Goal: Task Accomplishment & Management: Use online tool/utility

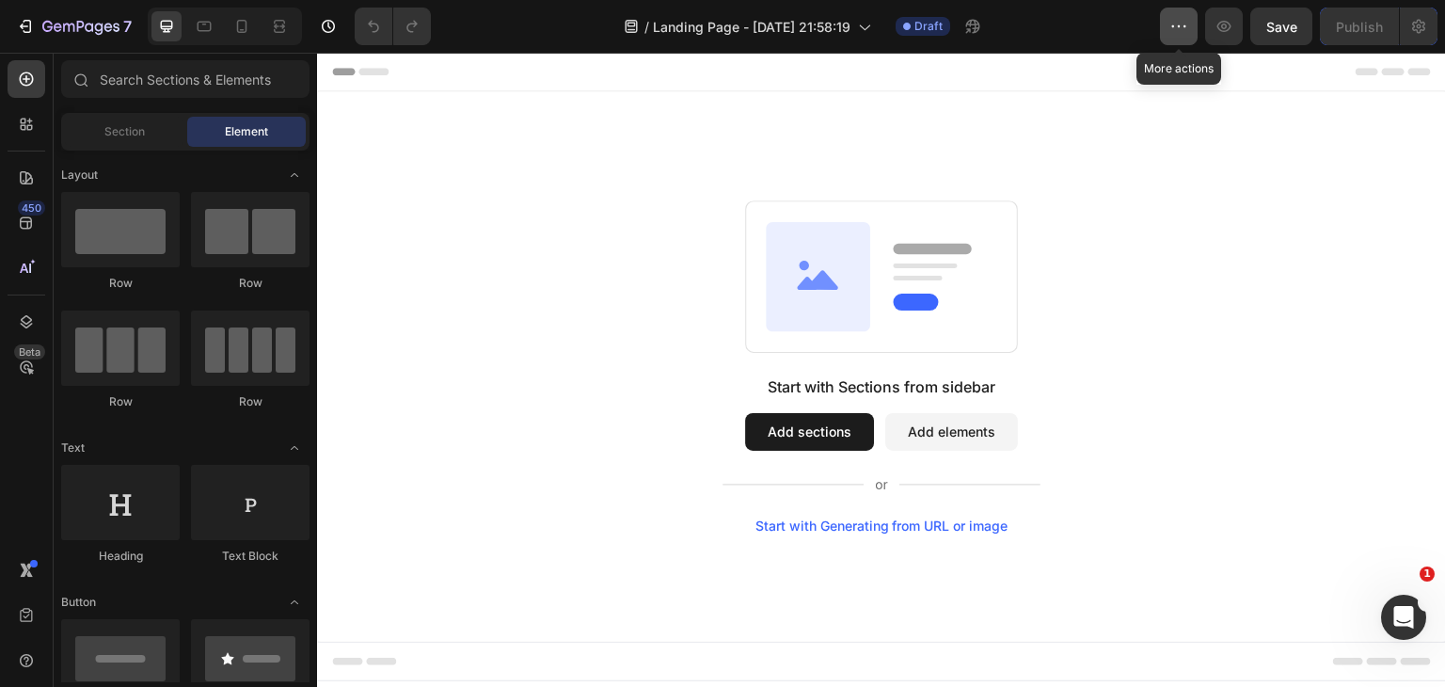
click at [1177, 30] on icon "button" at bounding box center [1178, 26] width 19 height 19
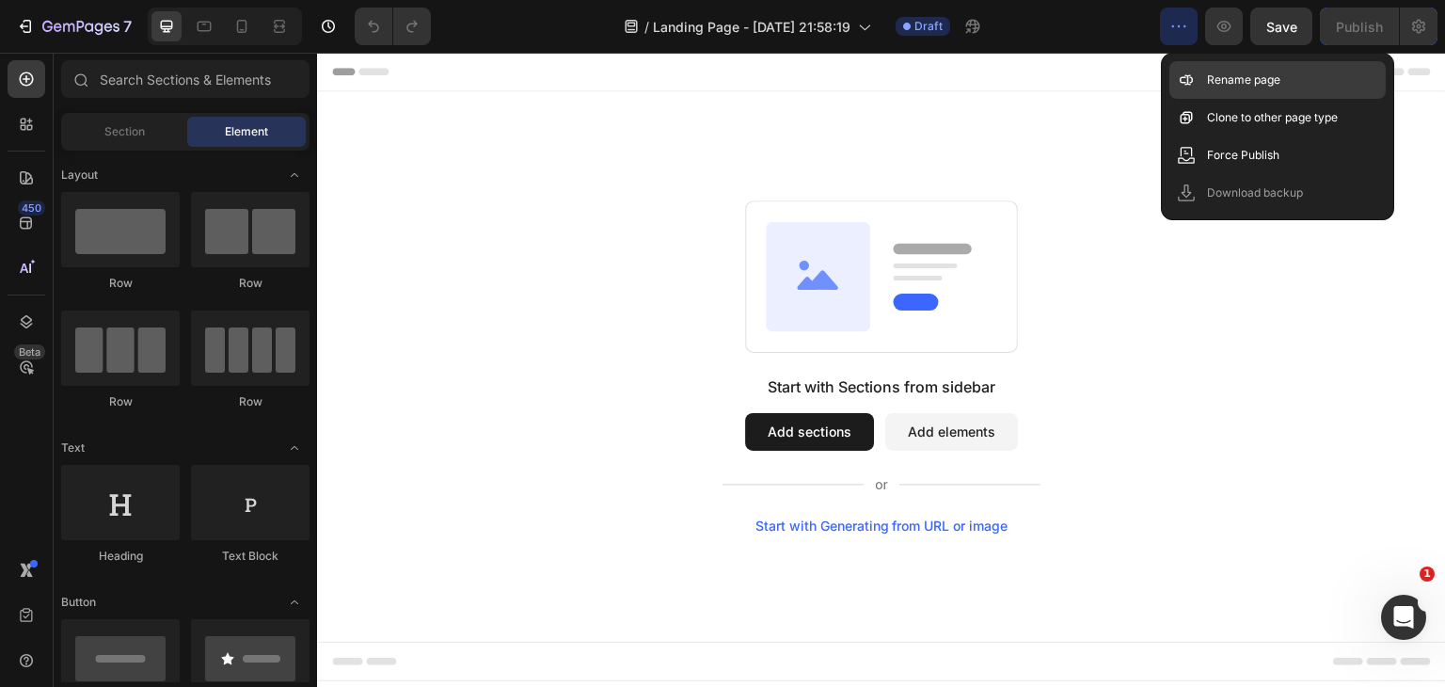
click at [1215, 77] on p "Rename page" at bounding box center [1243, 80] width 73 height 19
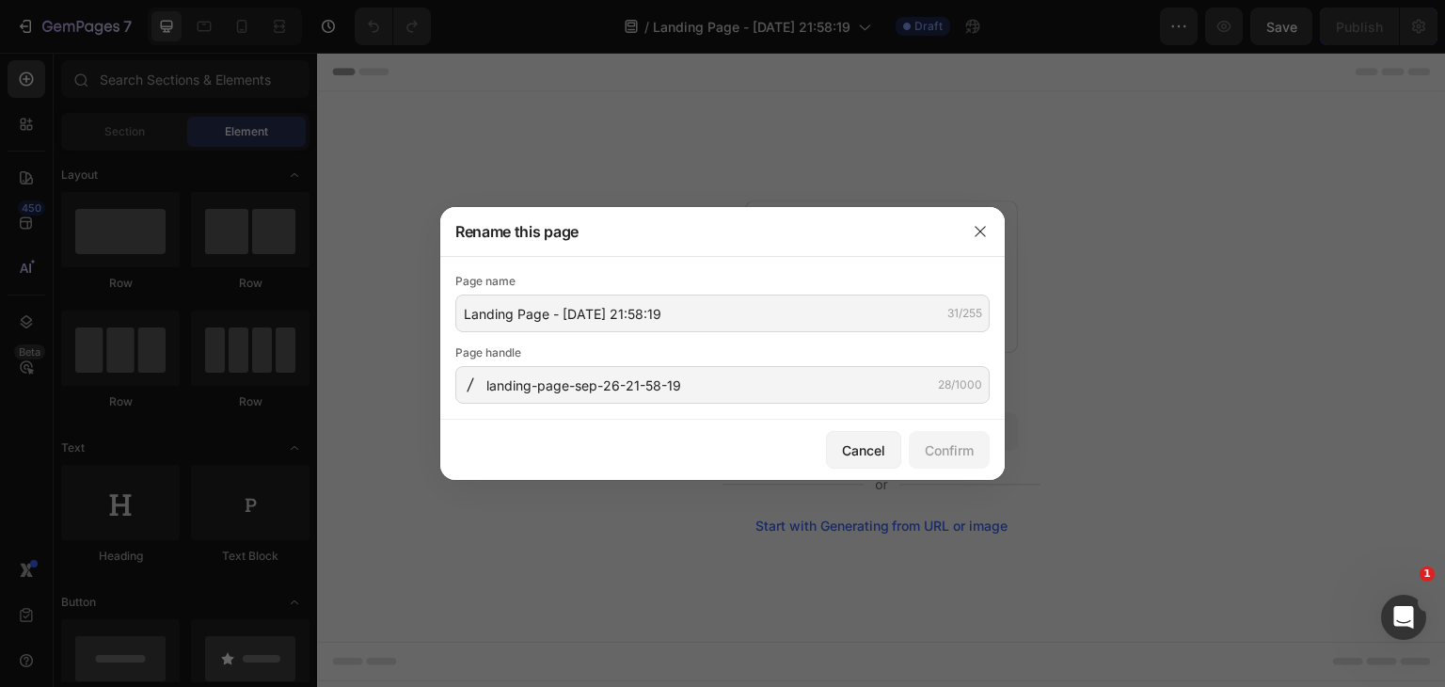
click at [736, 286] on div "Page name" at bounding box center [722, 281] width 534 height 19
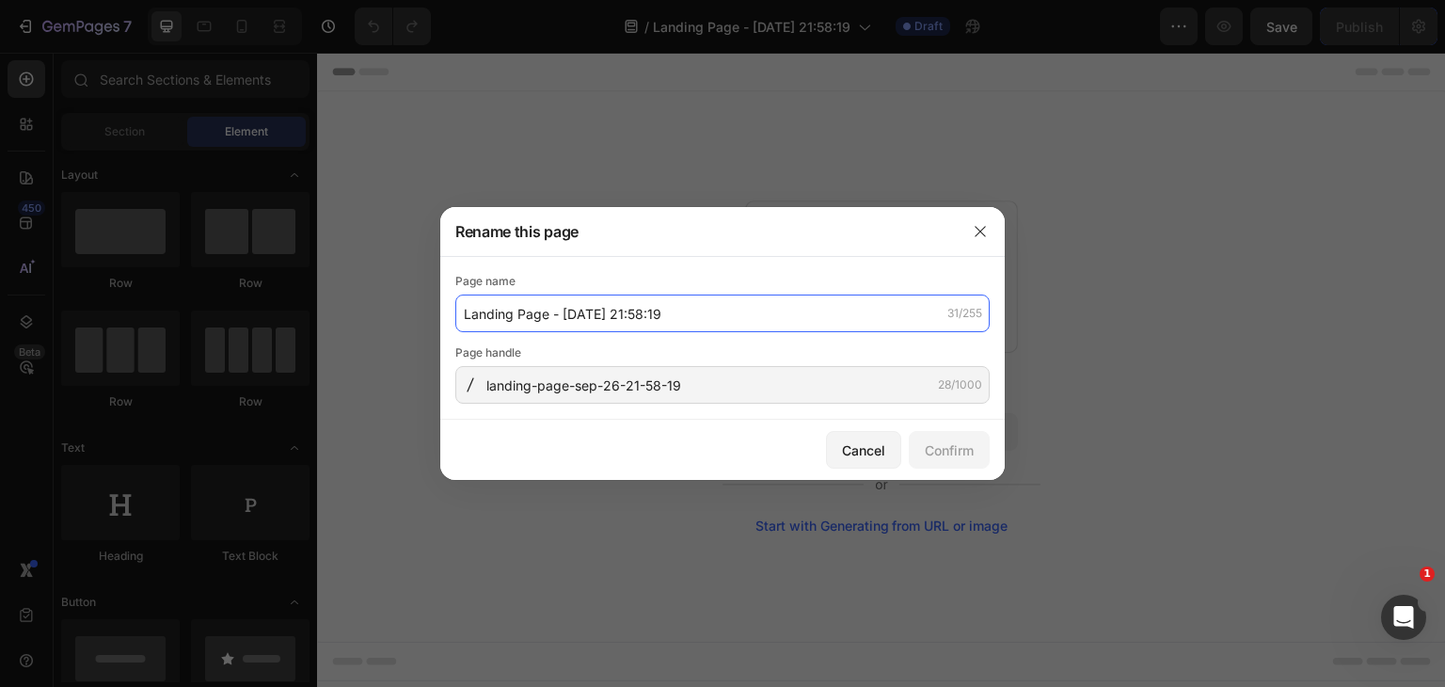
click at [734, 298] on input "Landing Page - [DATE] 21:58:19" at bounding box center [722, 313] width 534 height 38
paste input "schaukli"
type input "schaukli pages"
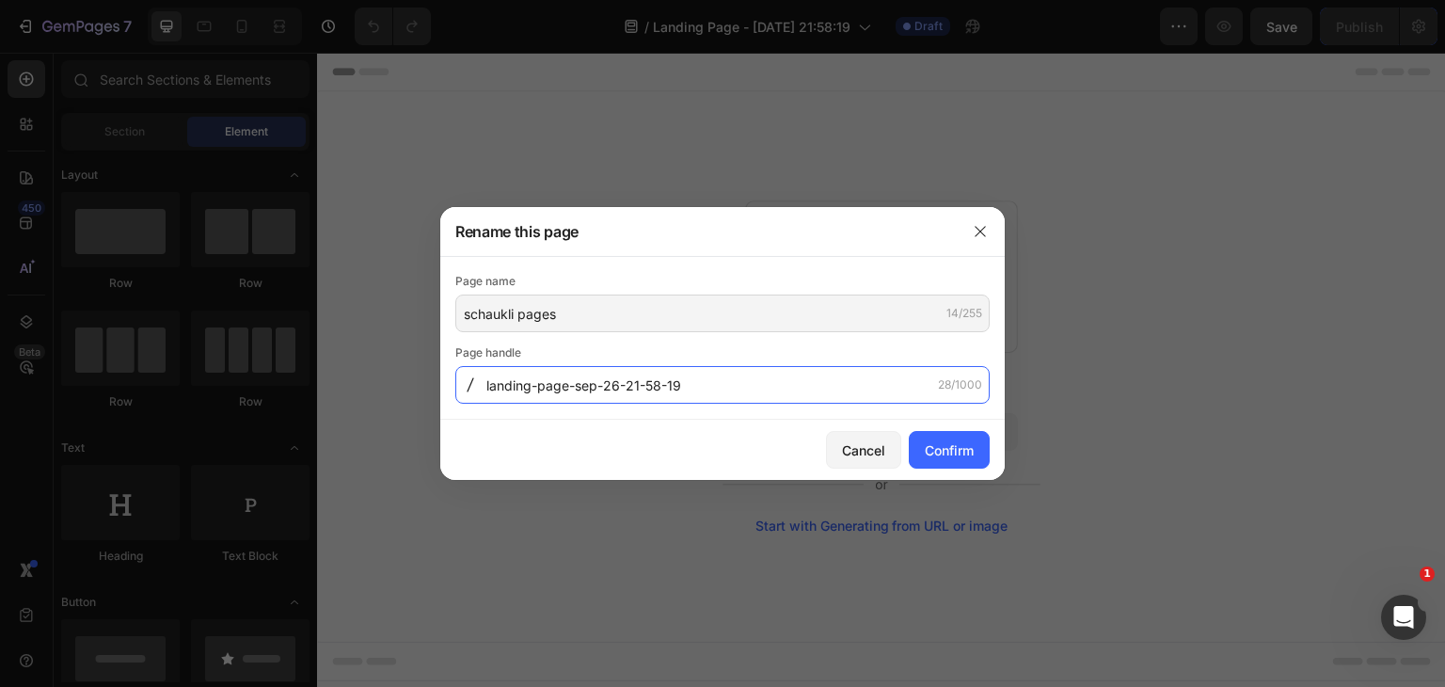
click at [719, 400] on input "landing-page-sep-26-21-58-19" at bounding box center [722, 385] width 534 height 38
paste input "schaukli-pages"
type input "schaukli-pages"
click at [696, 429] on div "Cancel Confirm" at bounding box center [722, 450] width 564 height 60
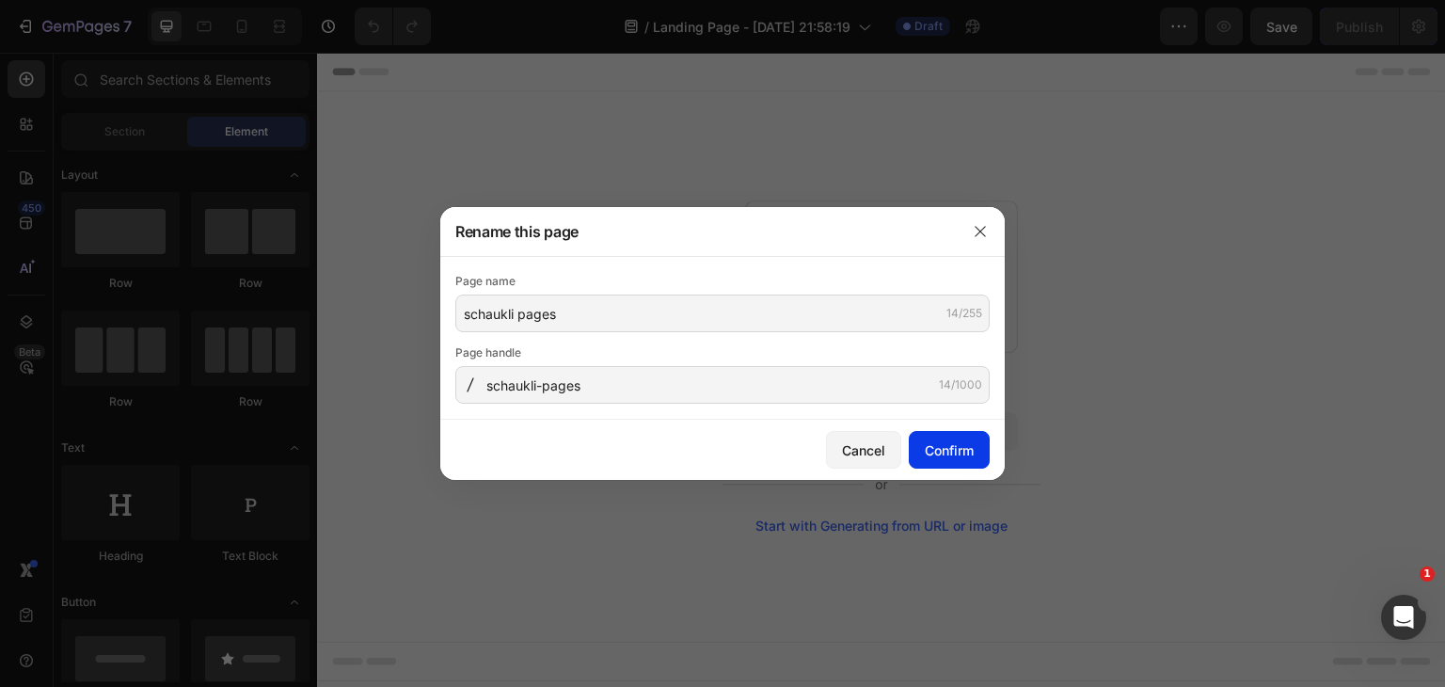
click at [938, 449] on div "Confirm" at bounding box center [949, 450] width 49 height 20
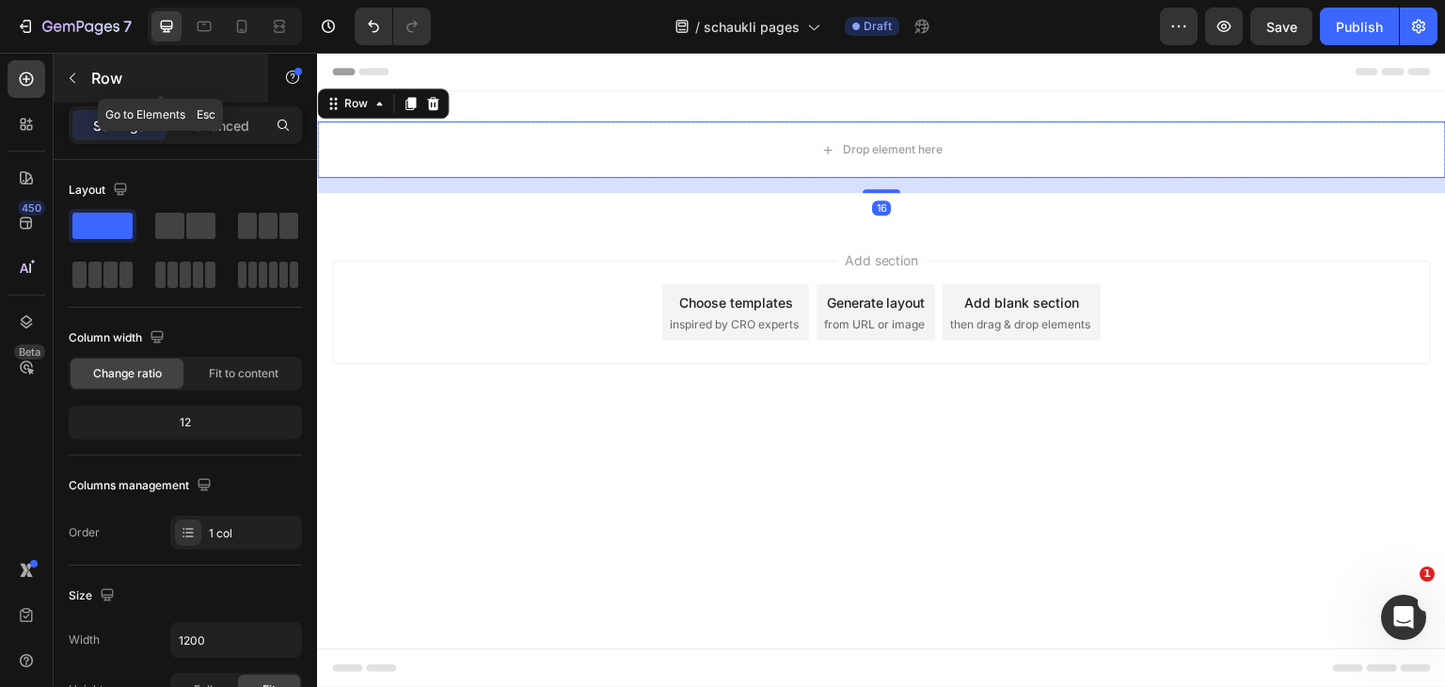
click at [68, 72] on icon "button" at bounding box center [72, 78] width 15 height 15
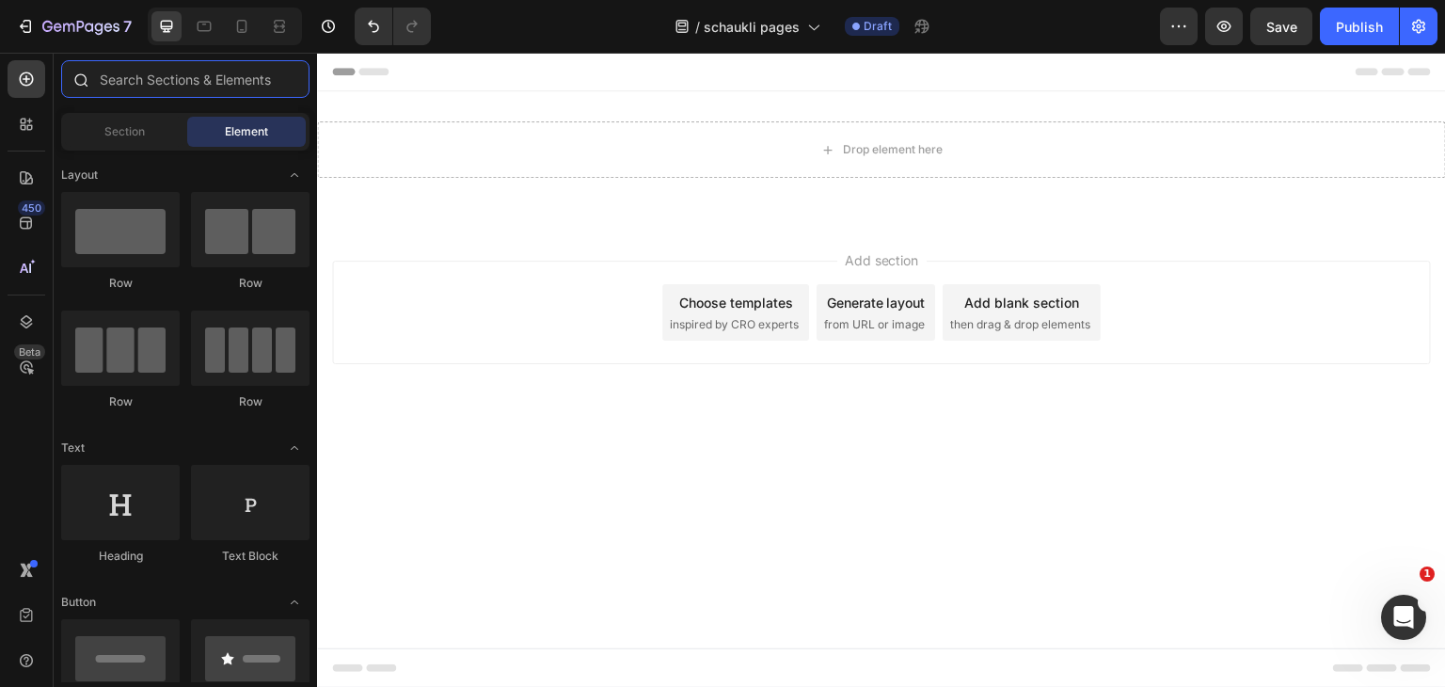
click at [172, 92] on input "text" at bounding box center [185, 79] width 248 height 38
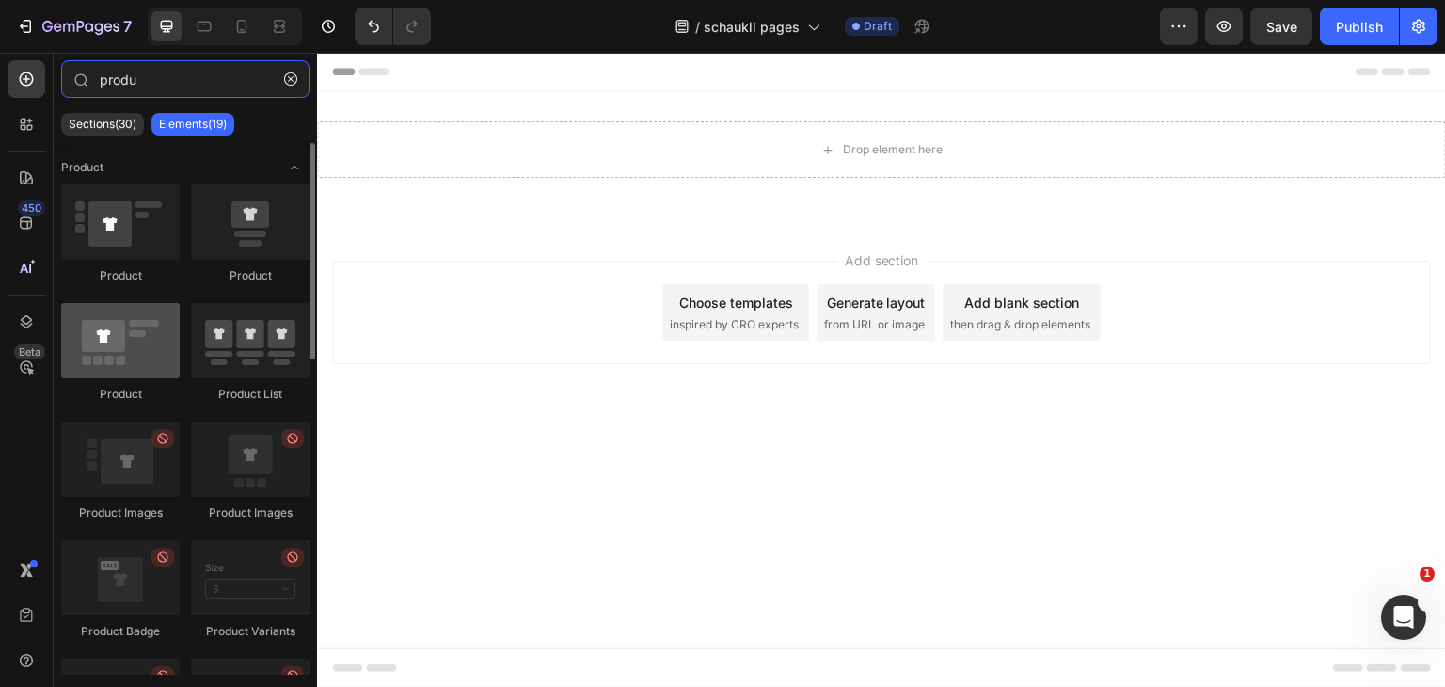
type input "produ"
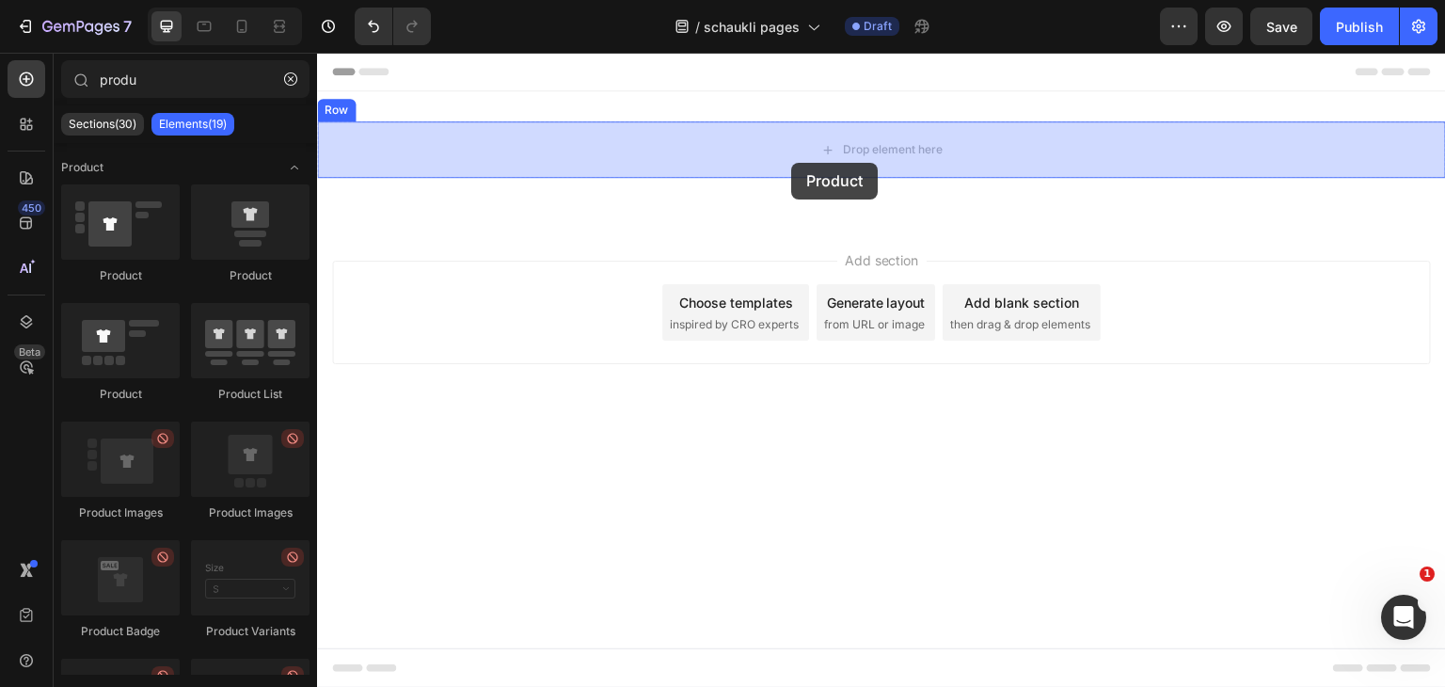
drag, startPoint x: 449, startPoint y: 388, endPoint x: 848, endPoint y: 142, distance: 468.8
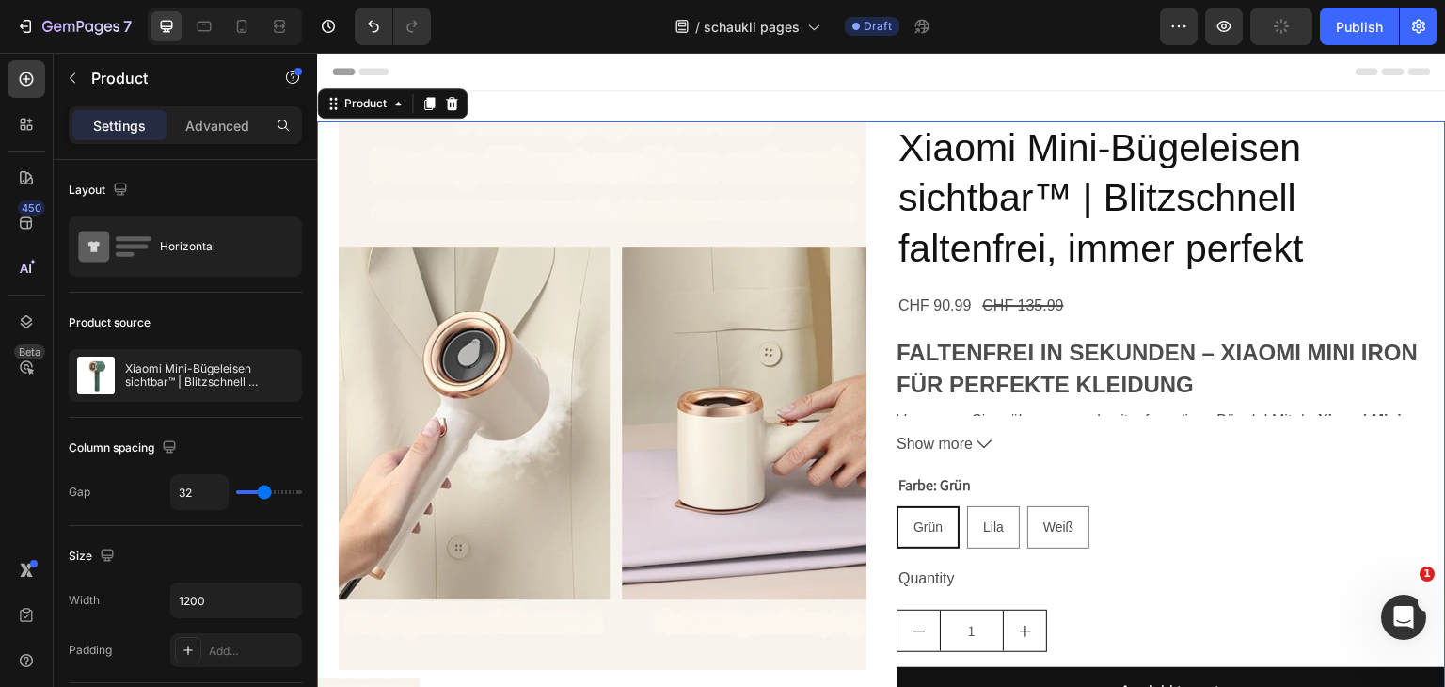
click at [886, 191] on div "Product Images Xiaomi Mini-Bügeleisen sichtbar™ | Blitzschnell faltenfrei, imme…" at bounding box center [881, 458] width 1129 height 675
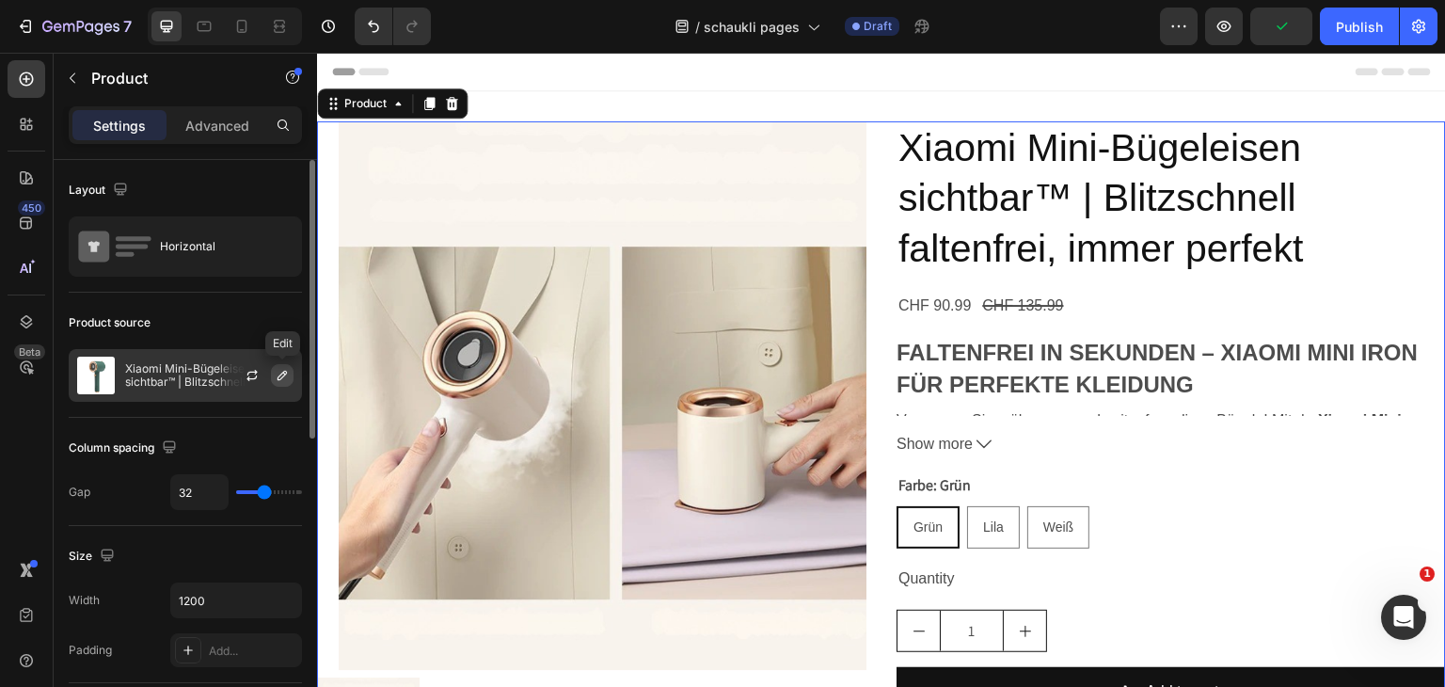
click at [286, 373] on icon "button" at bounding box center [282, 375] width 15 height 15
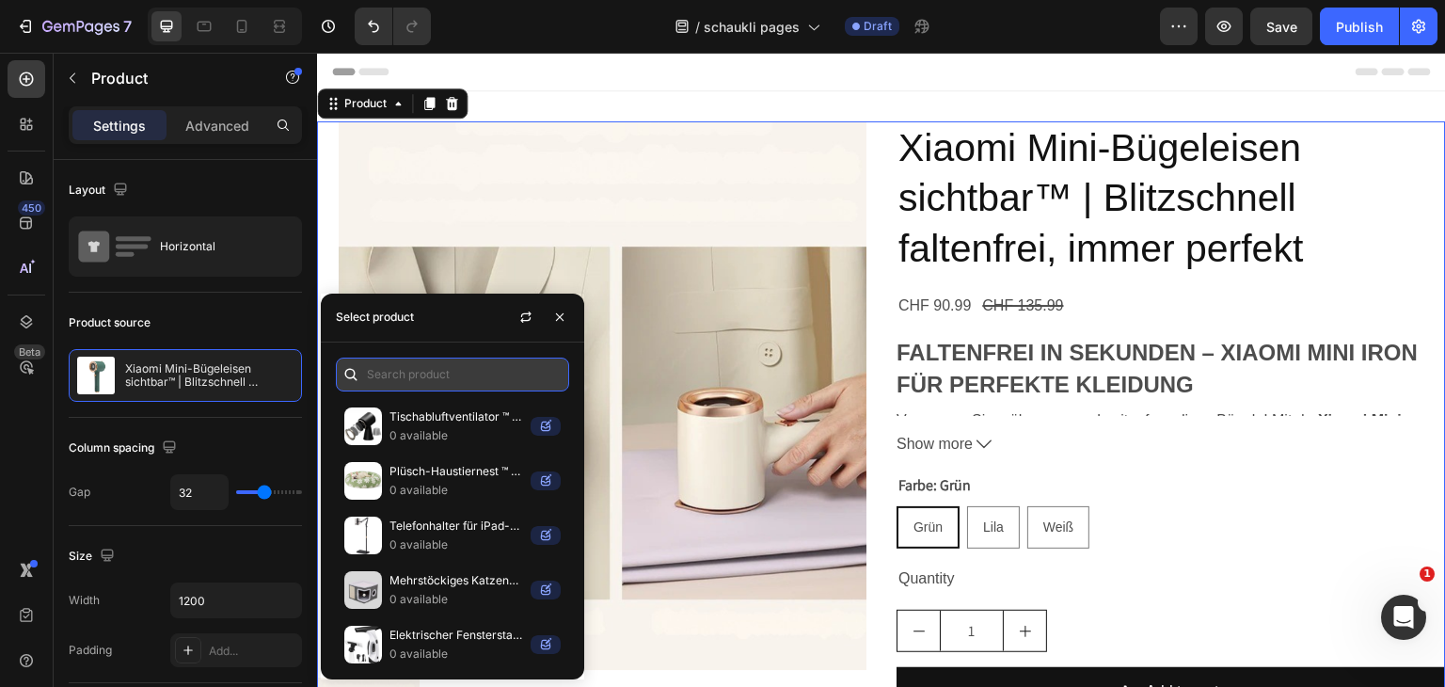
click at [458, 380] on input "text" at bounding box center [452, 374] width 233 height 34
paste input "schaukli"
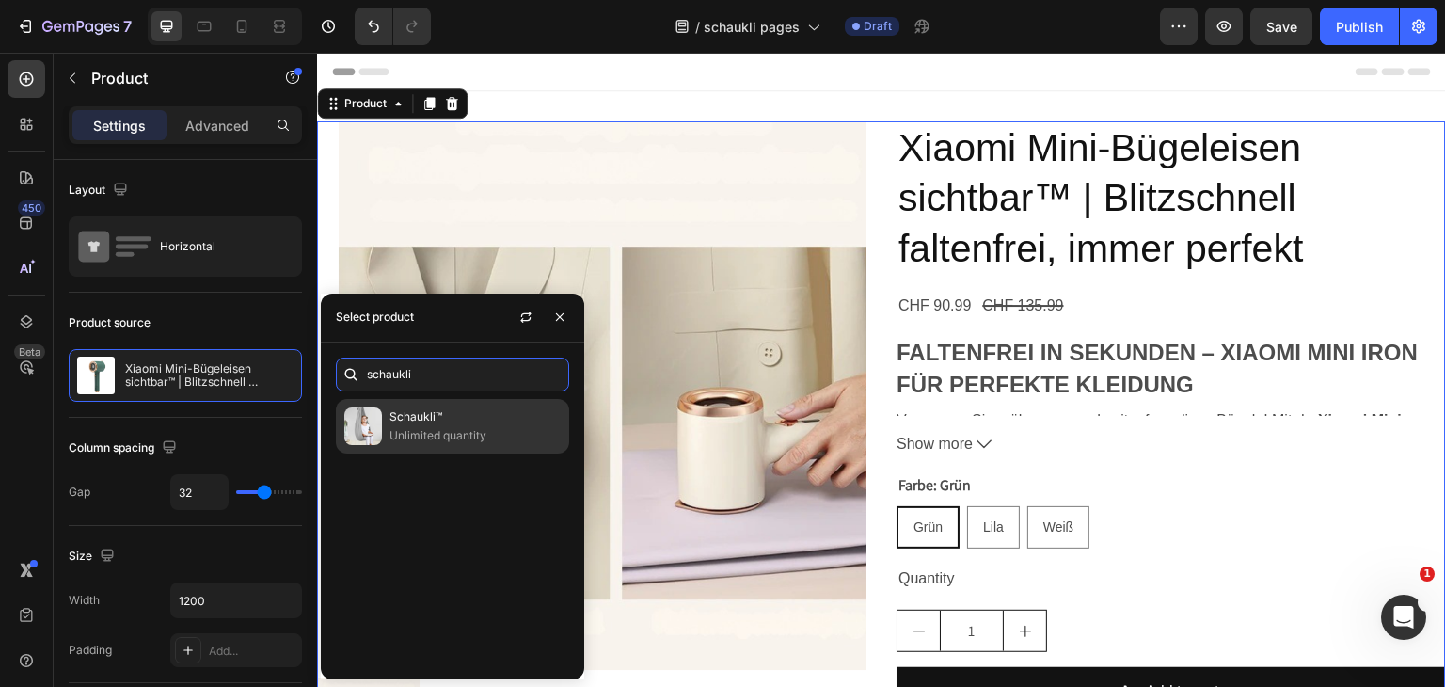
type input "schaukli"
click at [484, 420] on p "Schaukli™" at bounding box center [474, 416] width 171 height 19
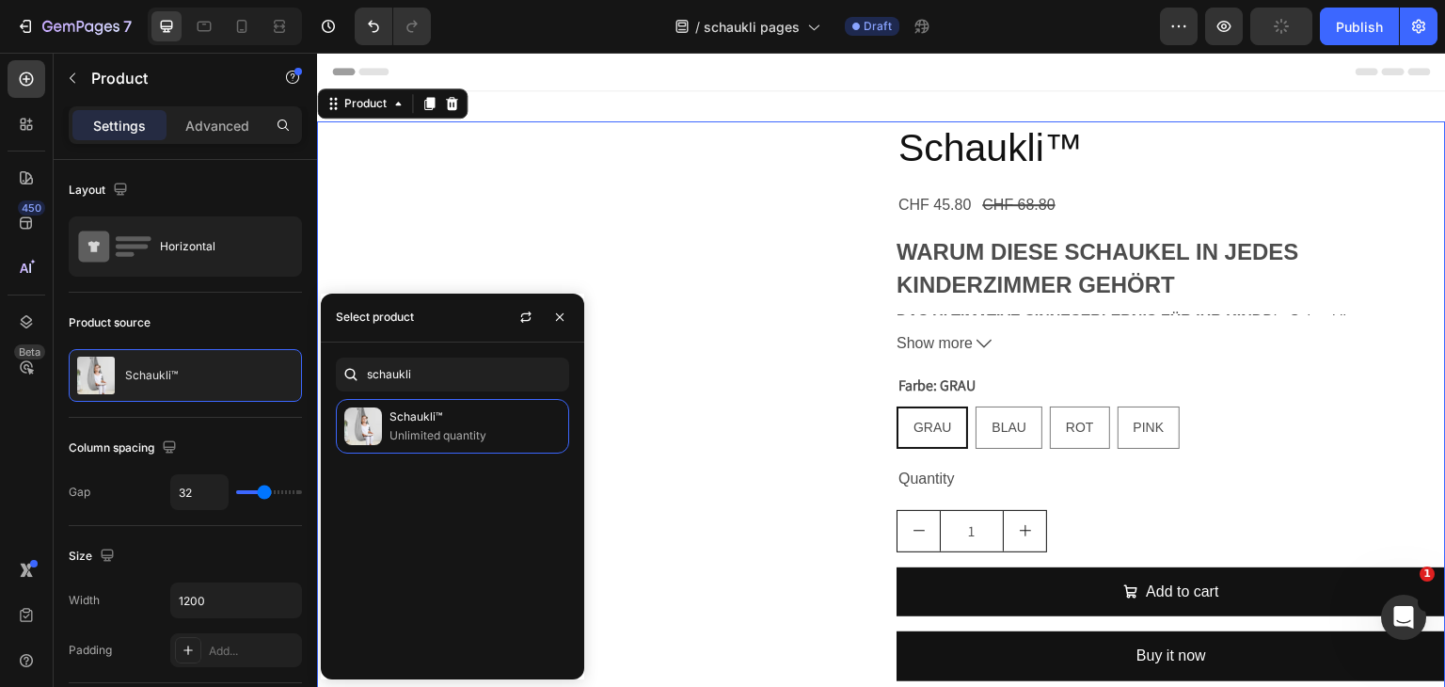
click at [875, 159] on div "Product Images Schaukli™ Product Title CHF 45.80 Product Price Product Price CH…" at bounding box center [881, 458] width 1129 height 674
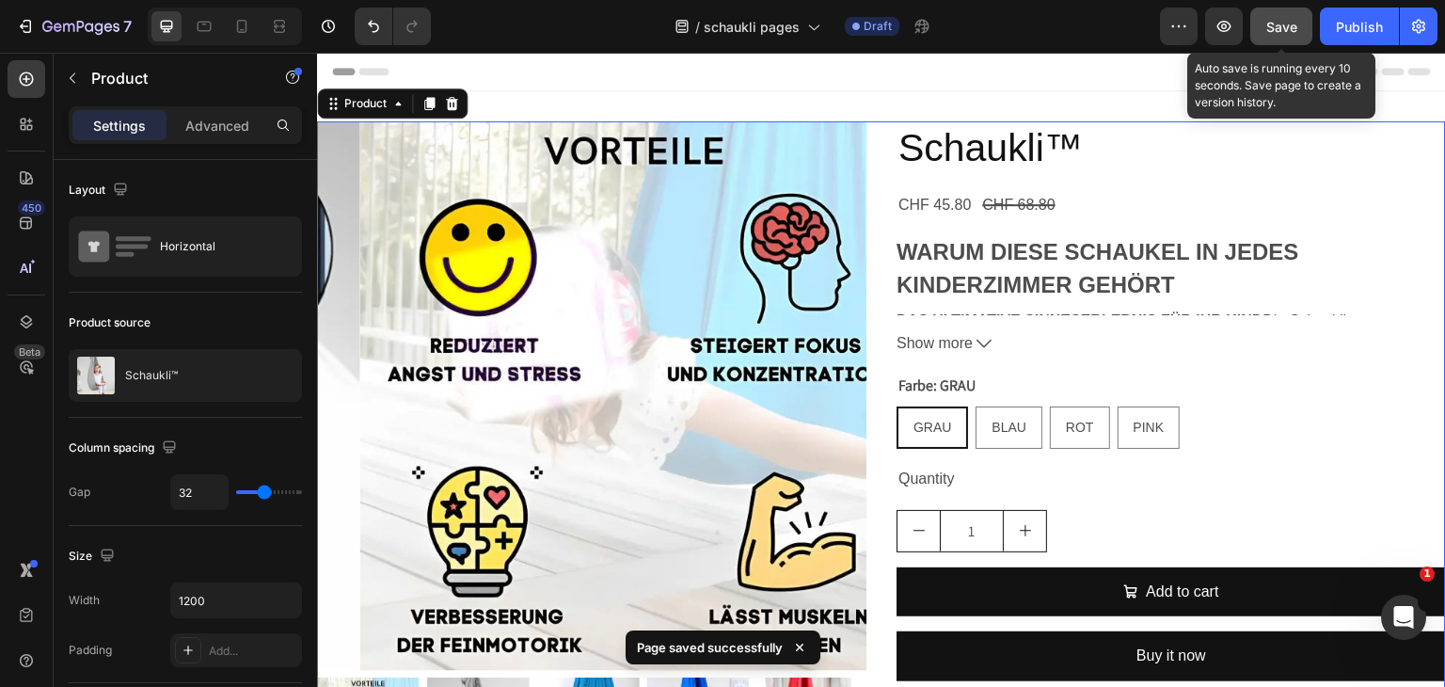
click at [1287, 27] on span "Save" at bounding box center [1281, 27] width 31 height 16
